Goal: Book appointment/travel/reservation

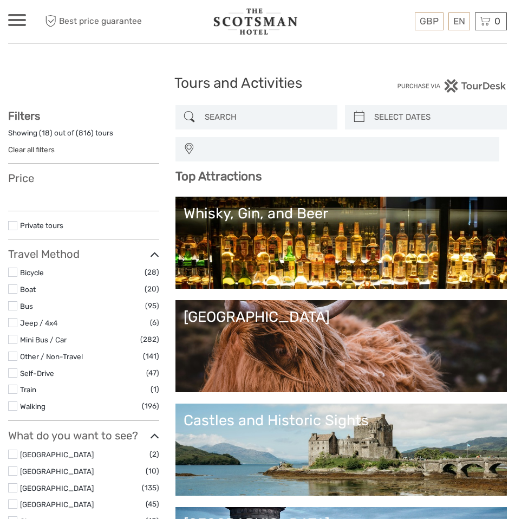
select select
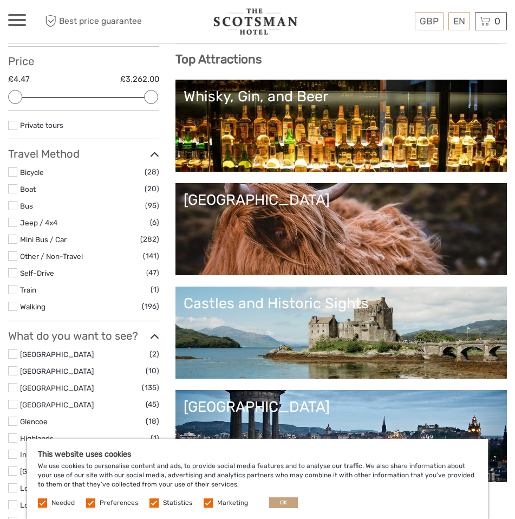
scroll to position [108, 0]
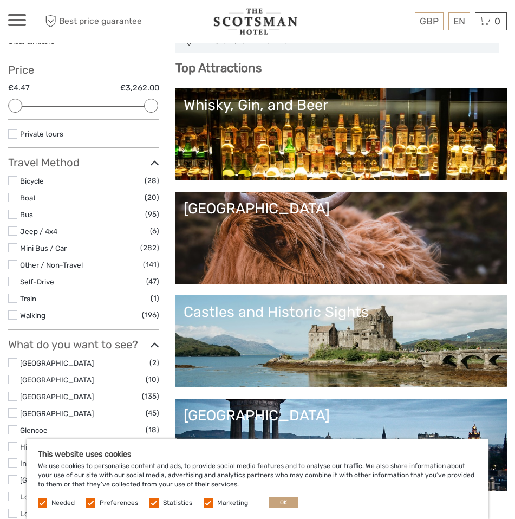
click at [243, 114] on div "Whisky, Gin, and Beer" at bounding box center [341, 104] width 315 height 17
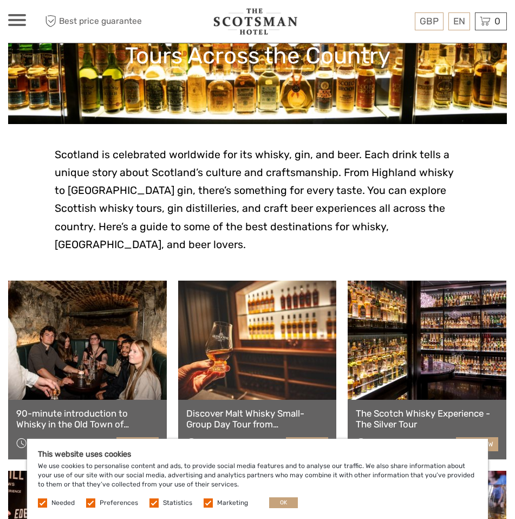
scroll to position [54, 0]
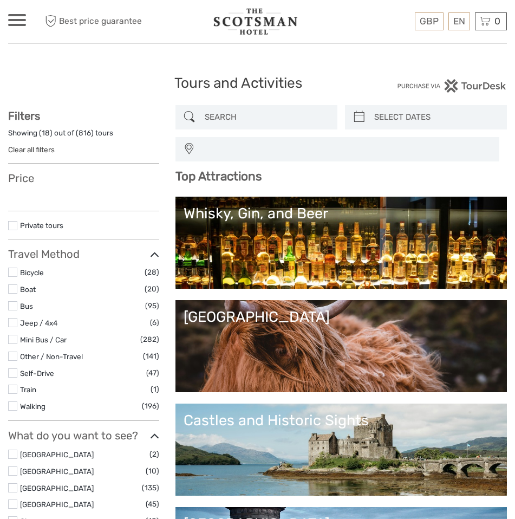
select select
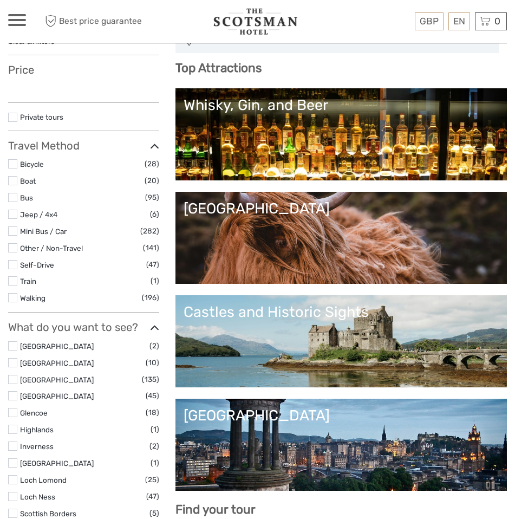
select select
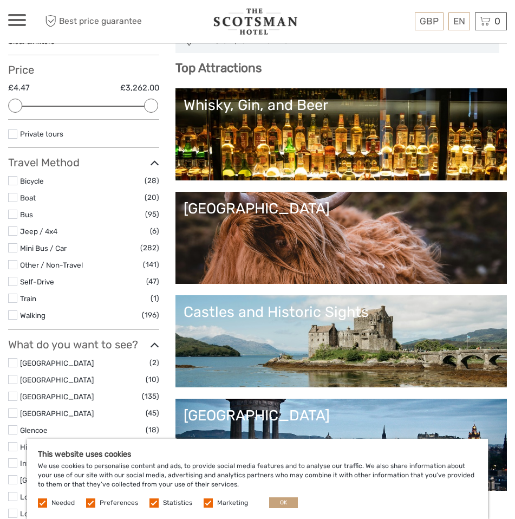
scroll to position [0, 0]
click at [15, 18] on div at bounding box center [17, 20] width 18 height 12
